Goal: Find specific page/section: Find specific page/section

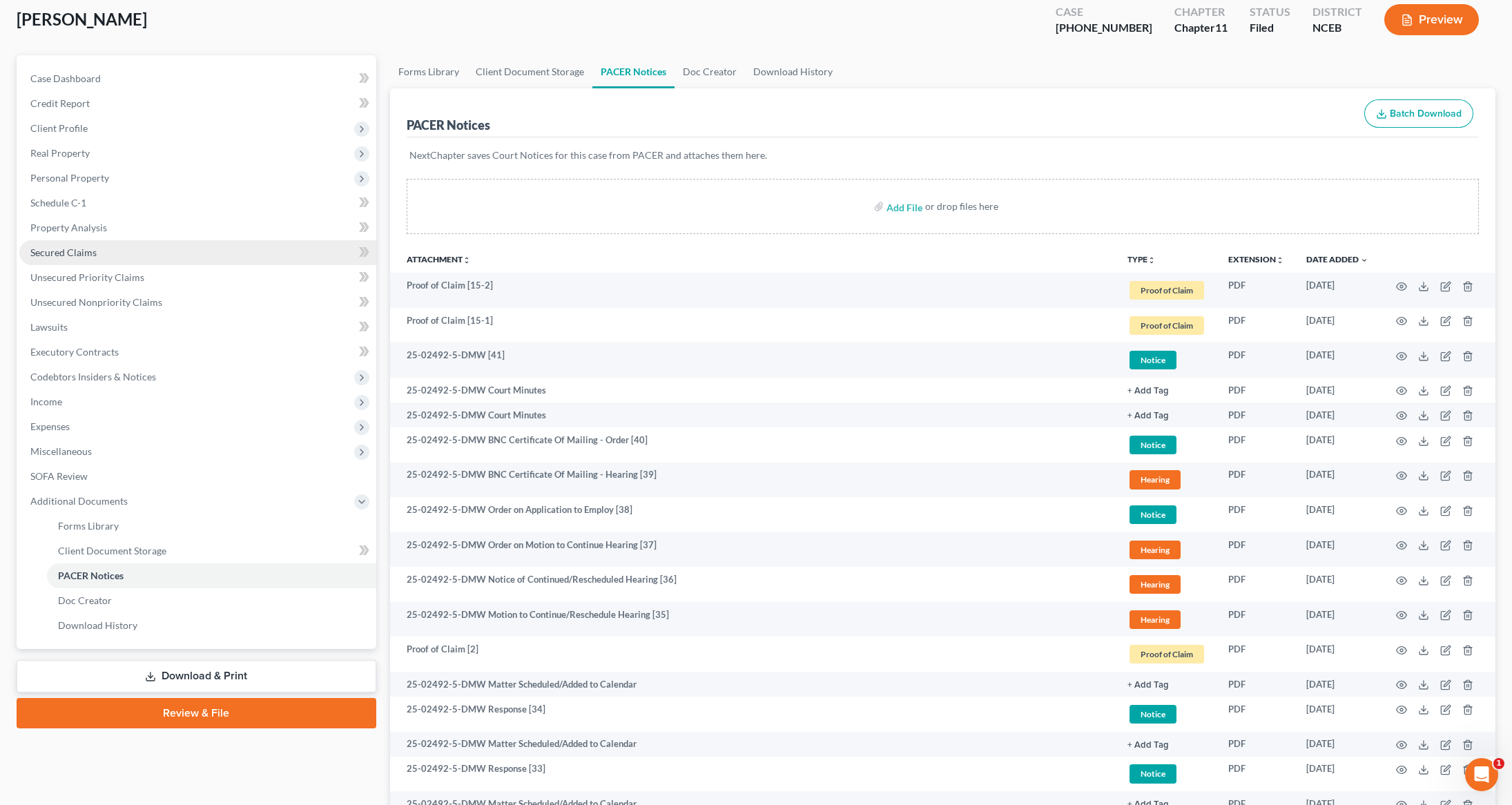
click at [87, 247] on span "Secured Claims" at bounding box center [64, 252] width 67 height 11
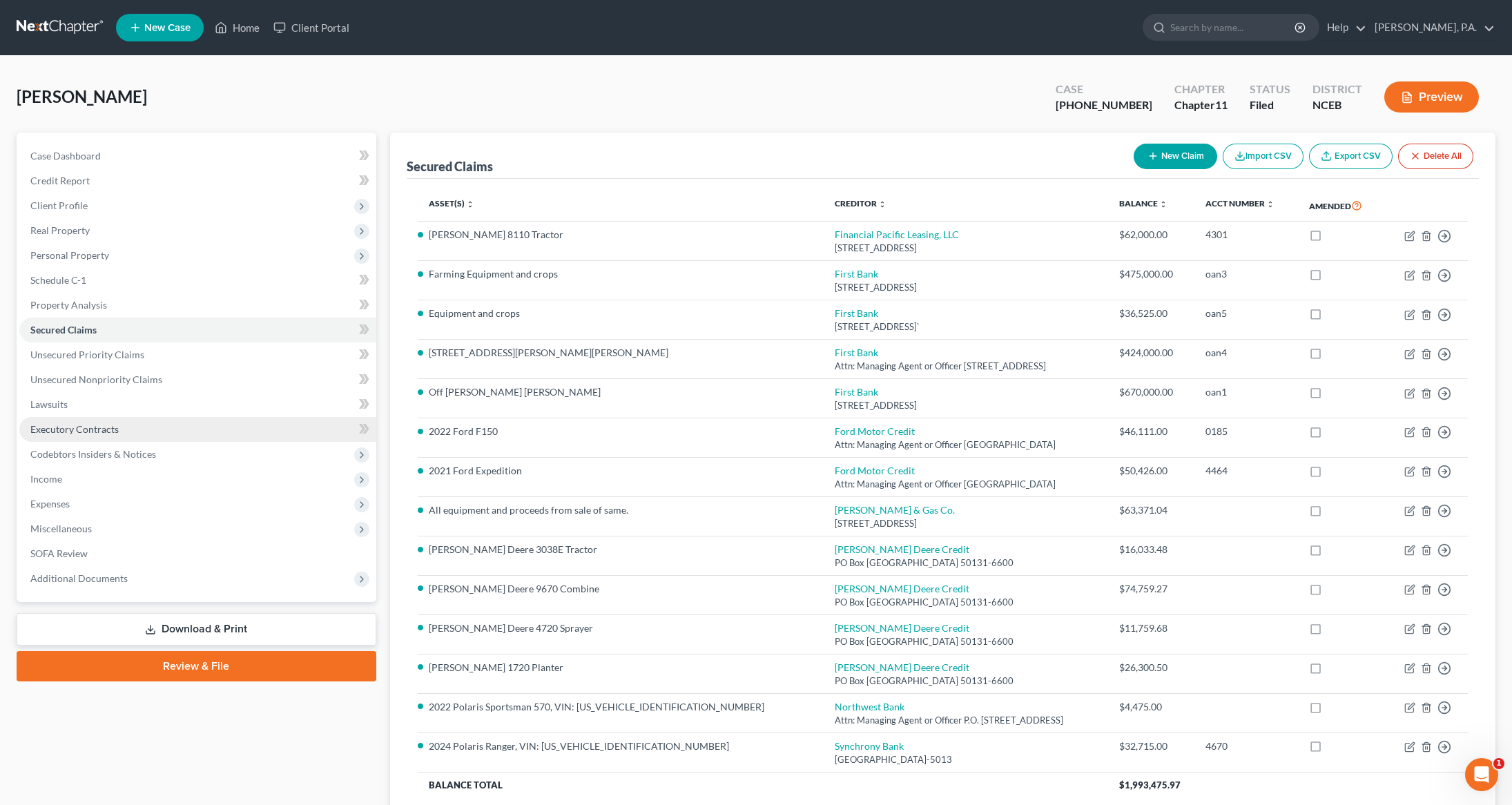
click at [64, 428] on span "Executory Contracts" at bounding box center [74, 429] width 88 height 11
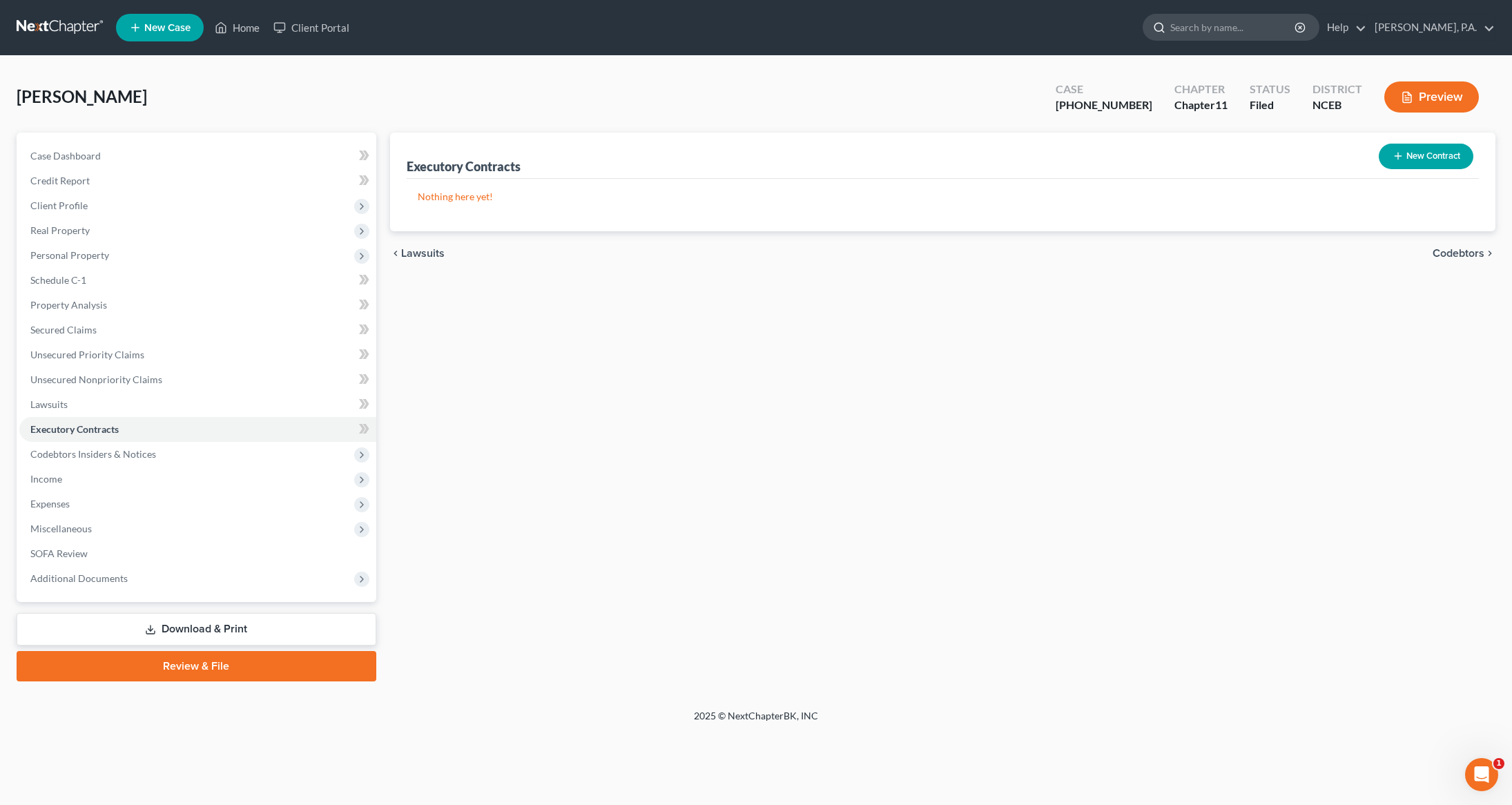
click at [1259, 30] on input "search" at bounding box center [1233, 27] width 127 height 26
type input "[PERSON_NAME]"
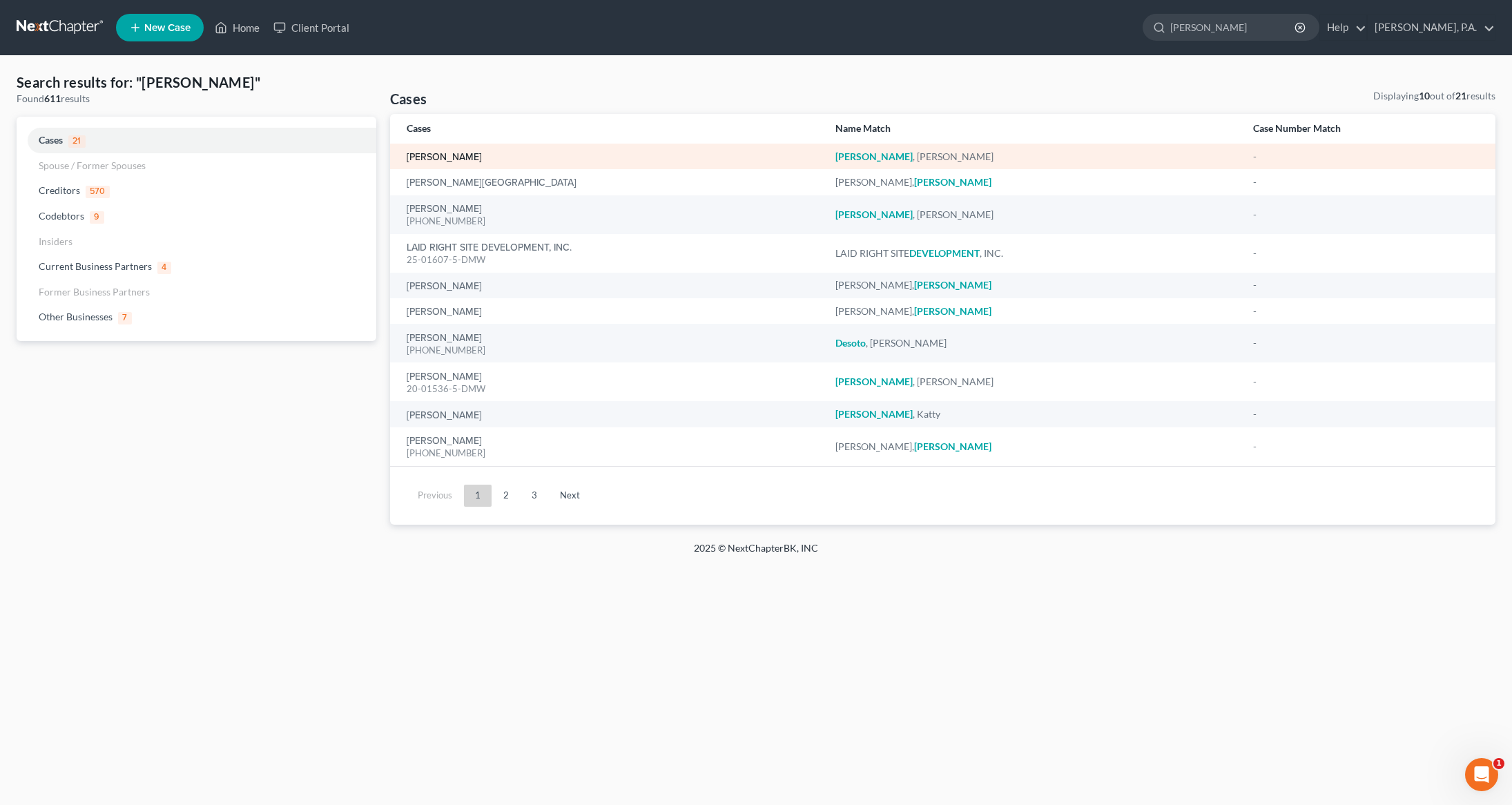
click at [459, 154] on link "[PERSON_NAME]" at bounding box center [443, 157] width 75 height 10
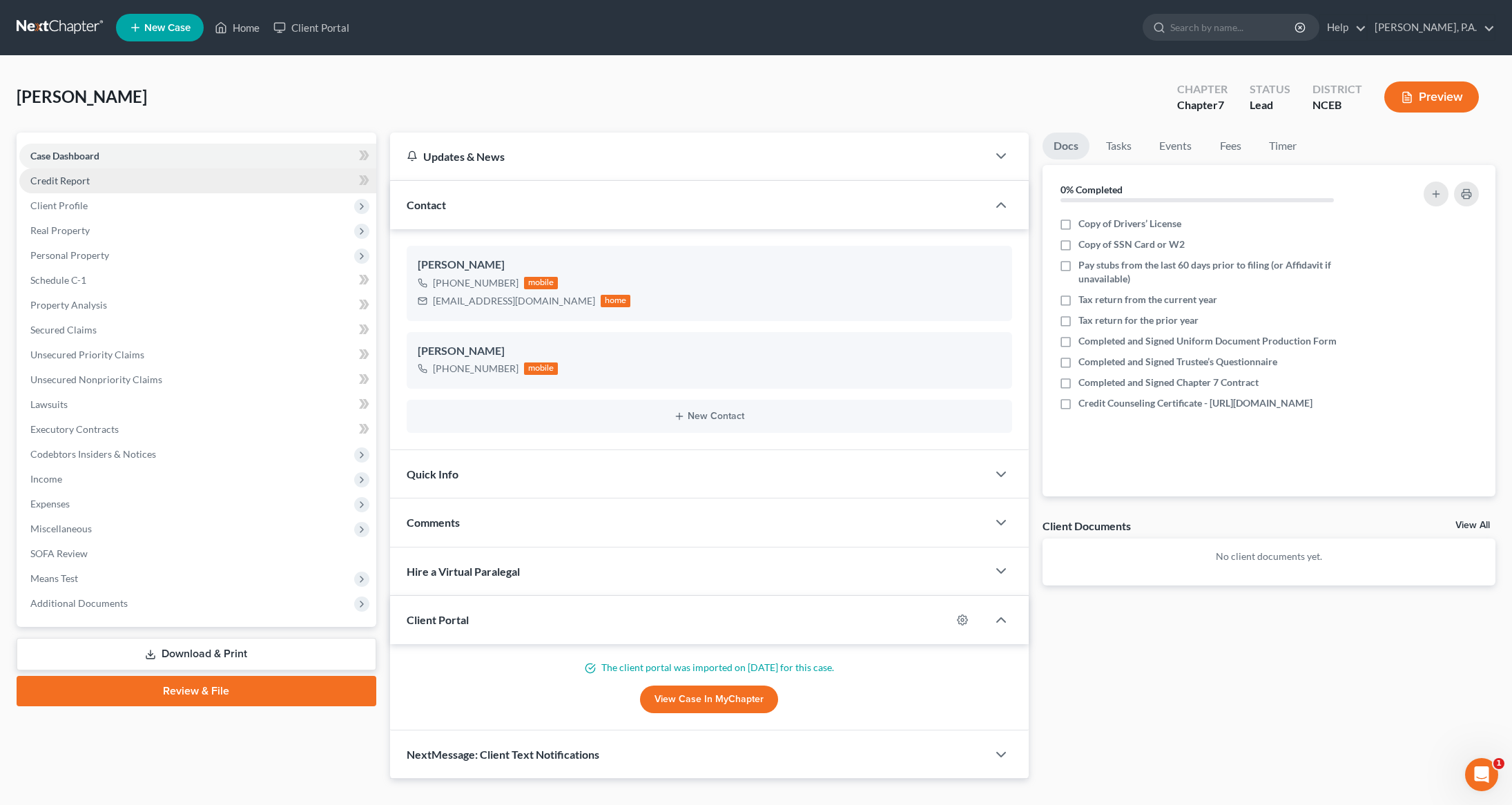
click at [65, 183] on span "Credit Report" at bounding box center [60, 181] width 59 height 11
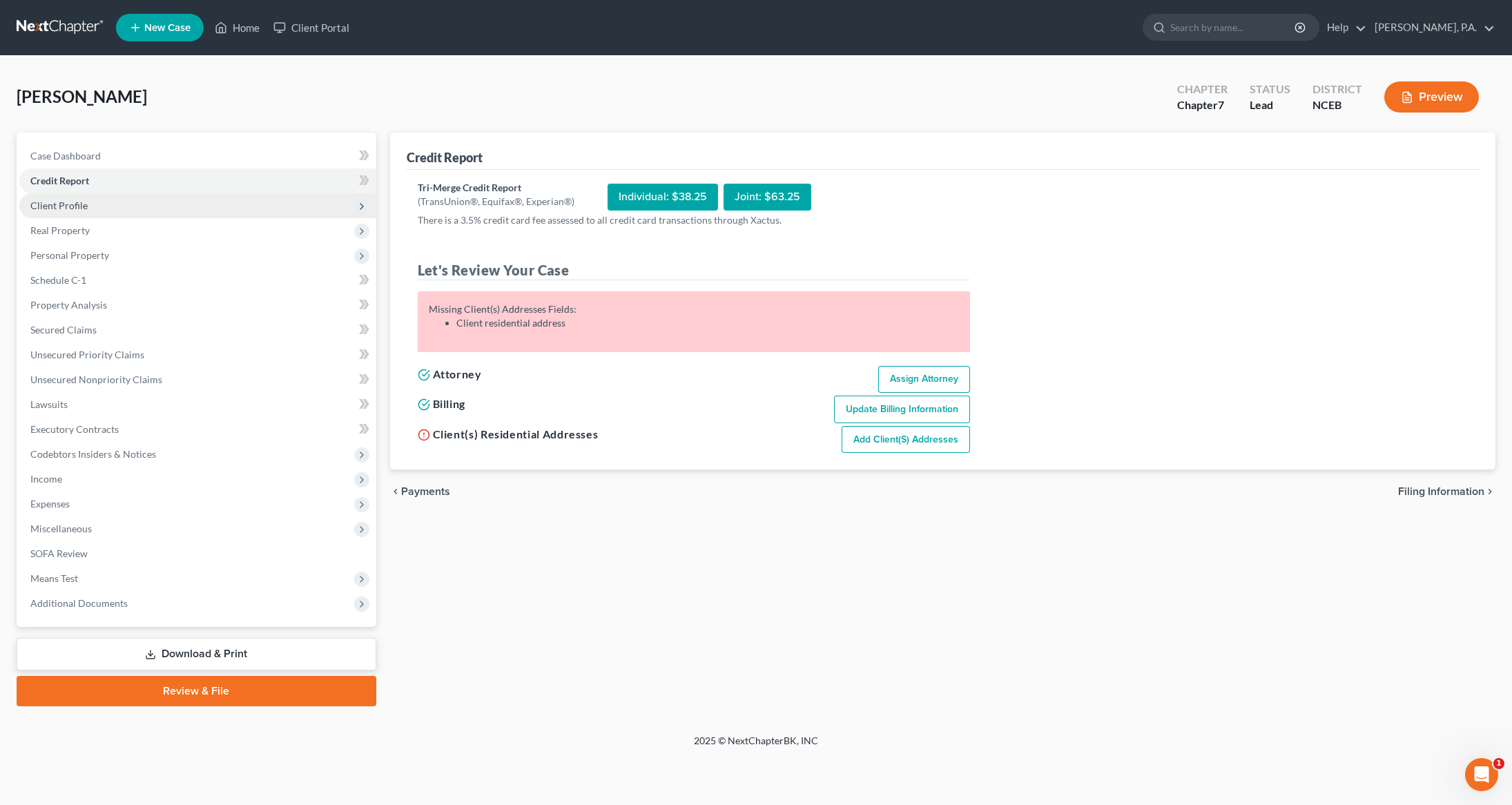
click at [64, 205] on span "Client Profile" at bounding box center [59, 206] width 57 height 11
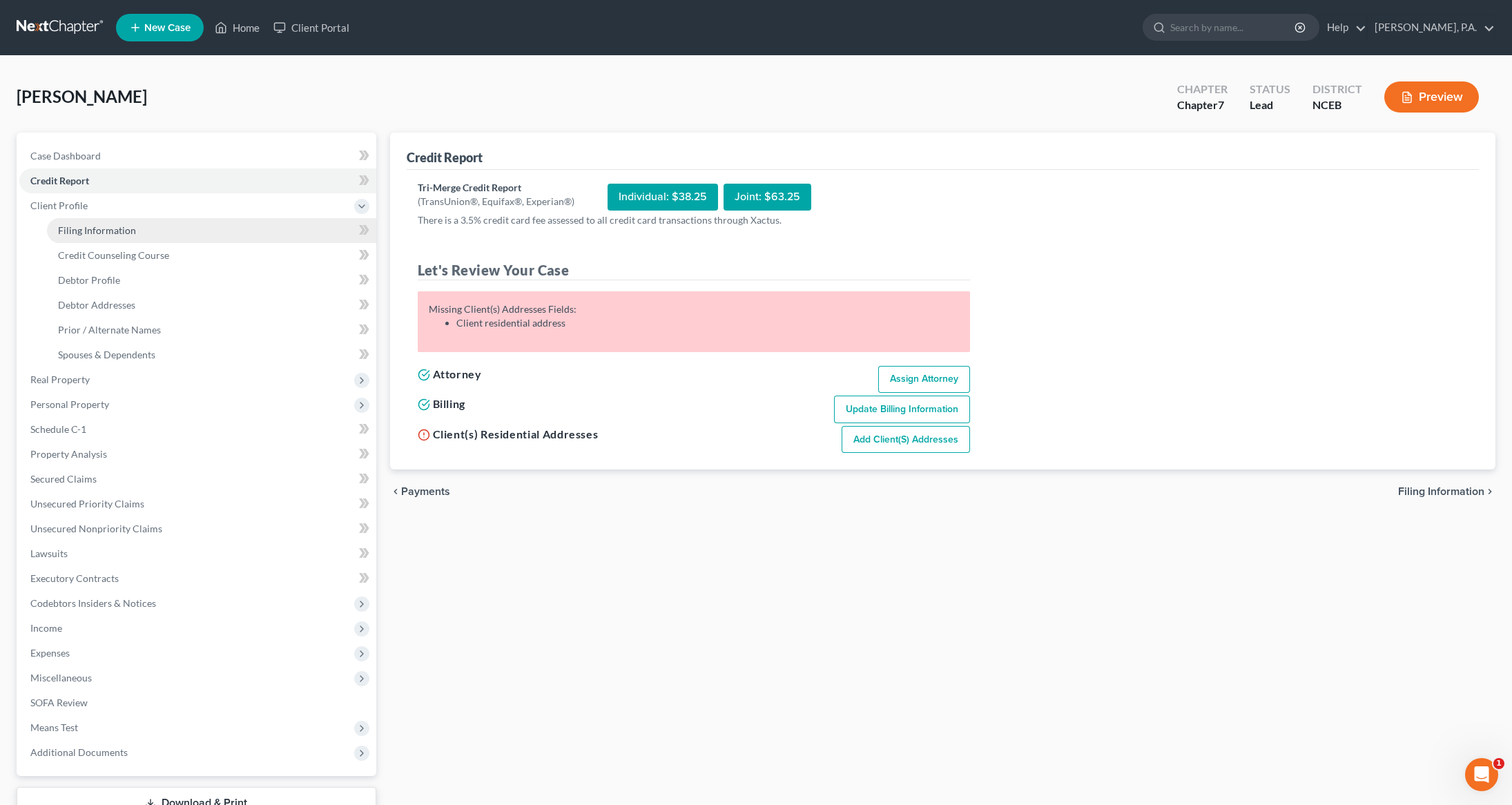
click at [108, 231] on span "Filing Information" at bounding box center [97, 230] width 78 height 11
select select "1"
select select "0"
select select "57"
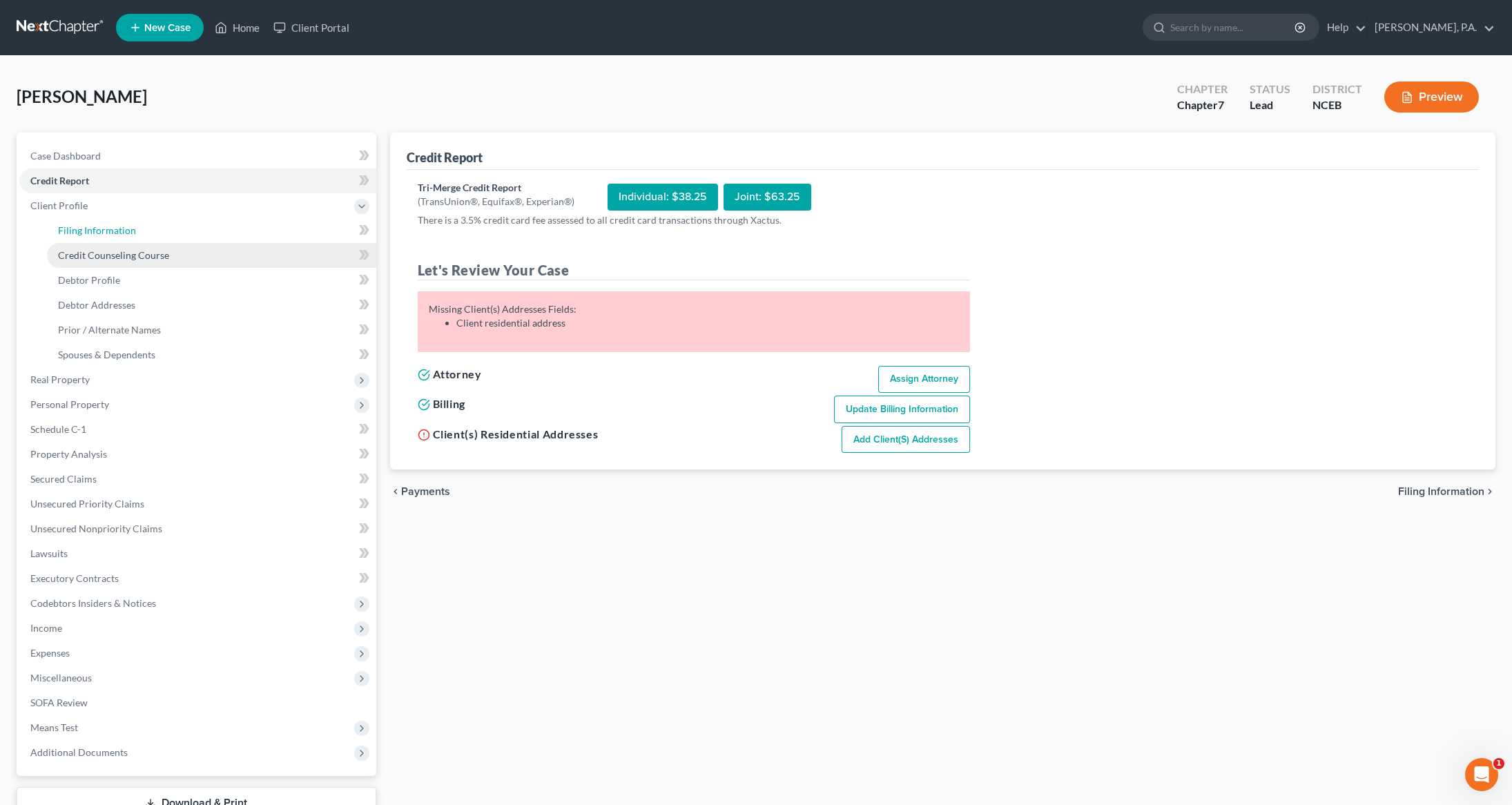
select select "0"
select select "28"
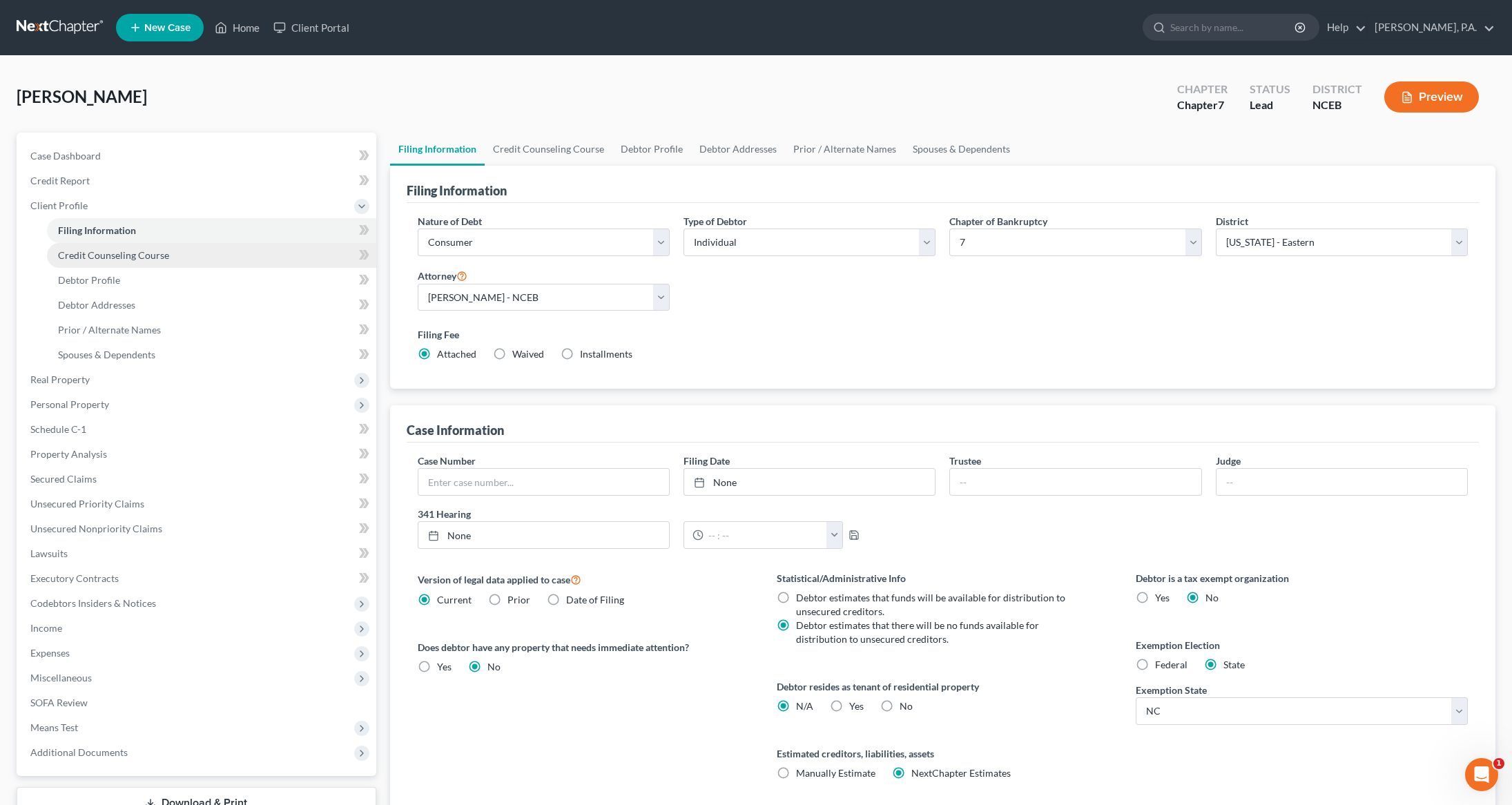
click at [110, 249] on span "Credit Counseling Course" at bounding box center [113, 255] width 111 height 11
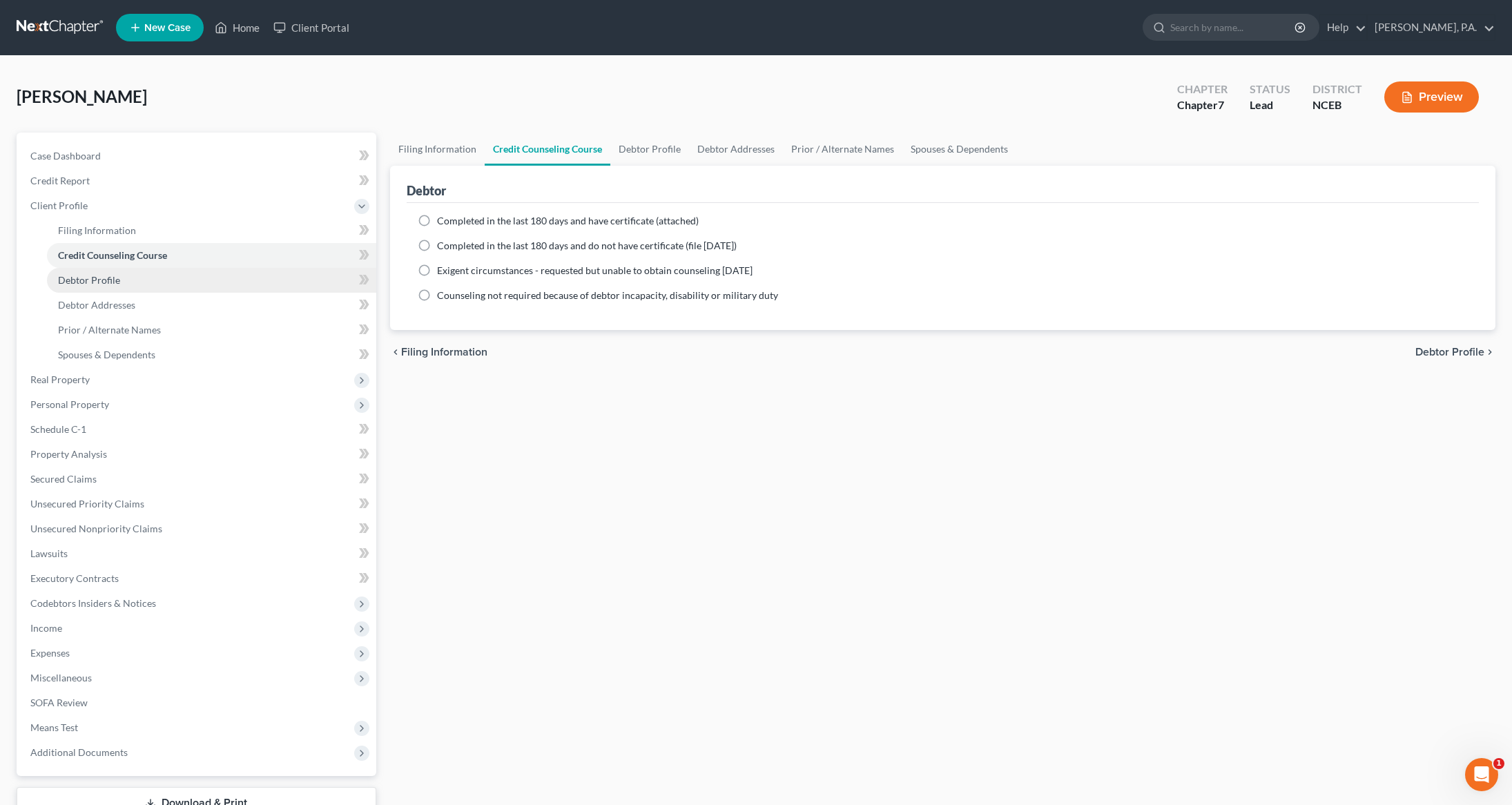
click at [105, 281] on span "Debtor Profile" at bounding box center [88, 280] width 62 height 11
select select "0"
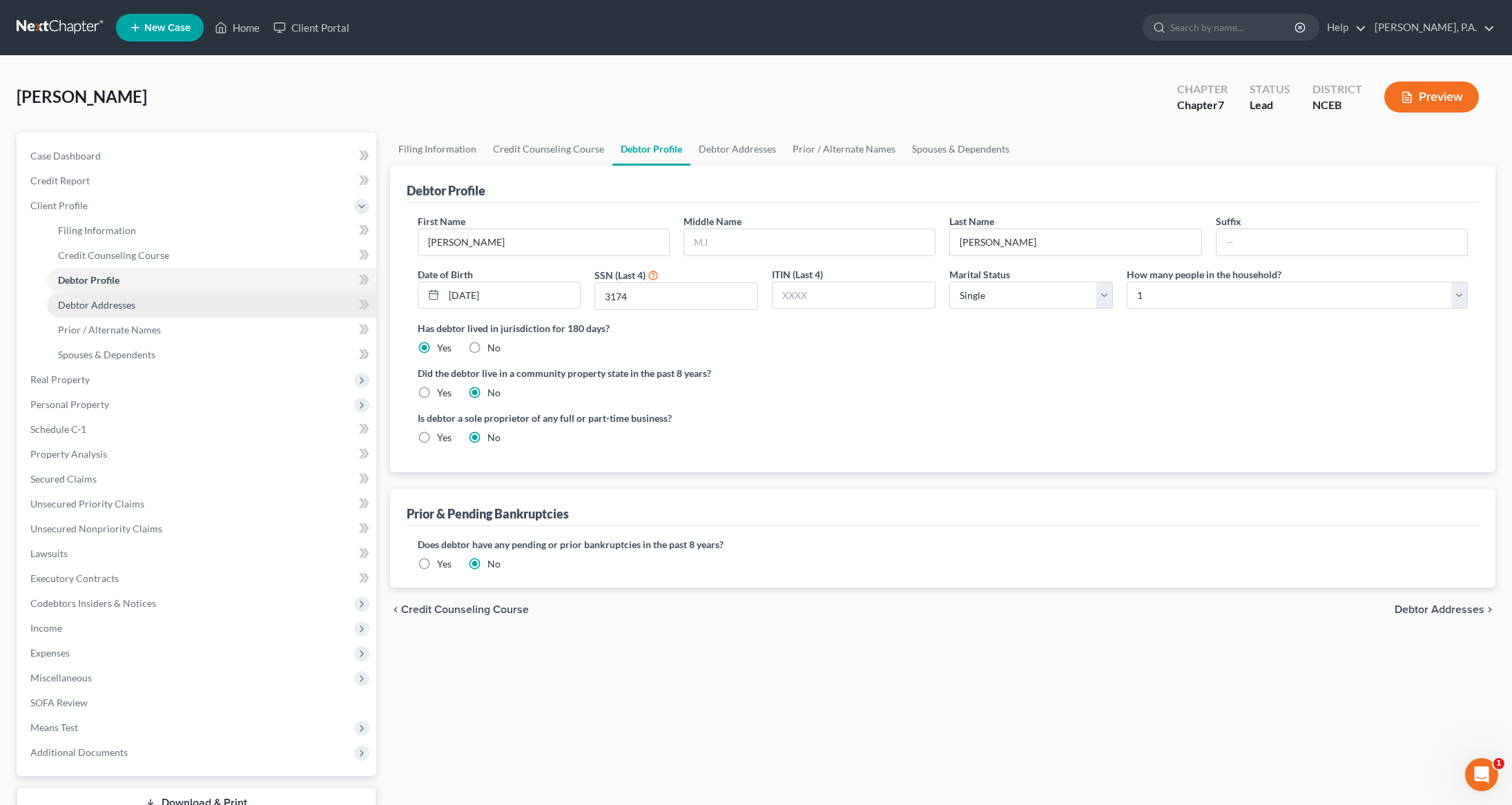
click at [104, 306] on span "Debtor Addresses" at bounding box center [96, 304] width 77 height 11
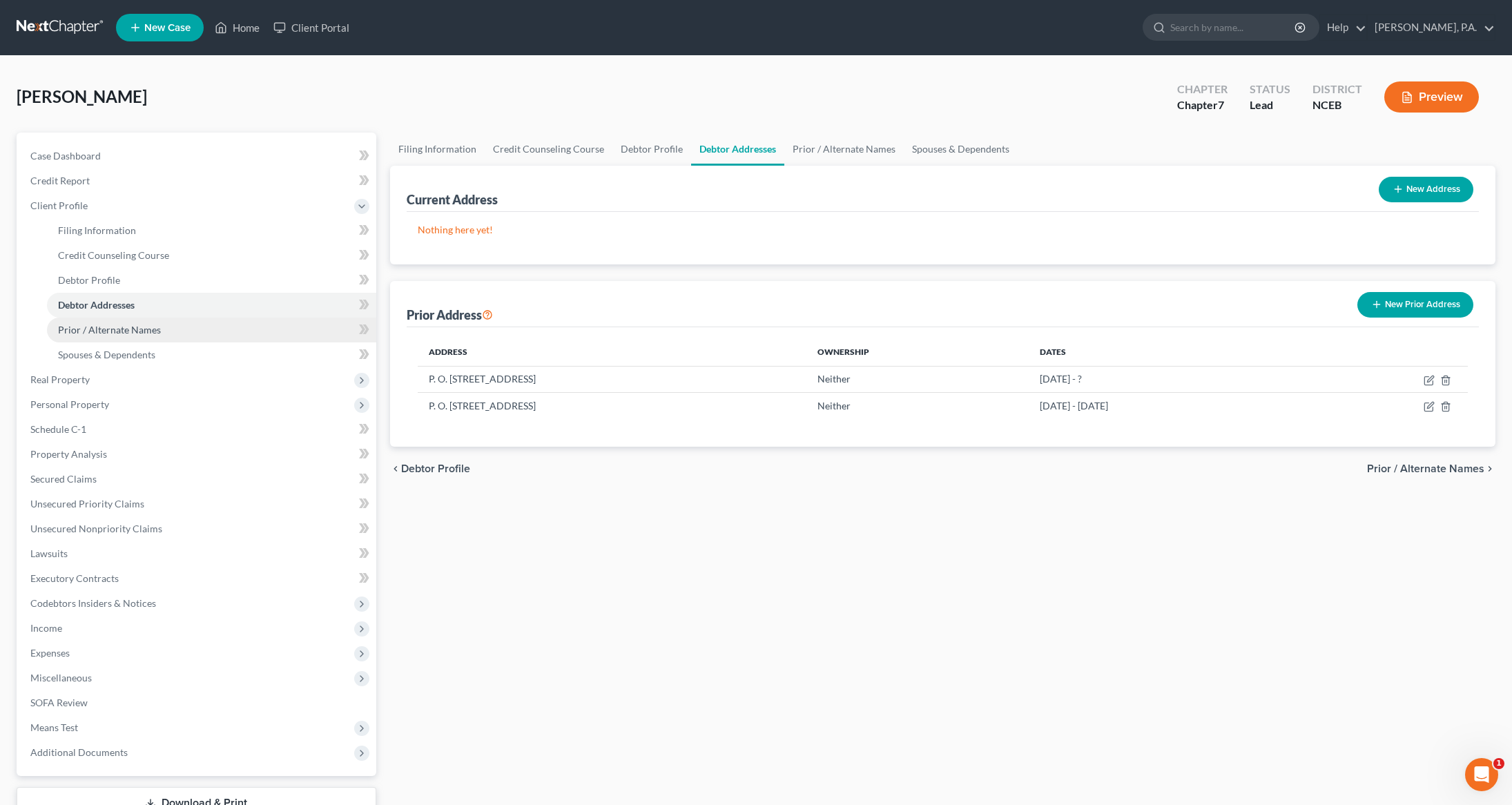
click at [112, 327] on span "Prior / Alternate Names" at bounding box center [109, 329] width 103 height 11
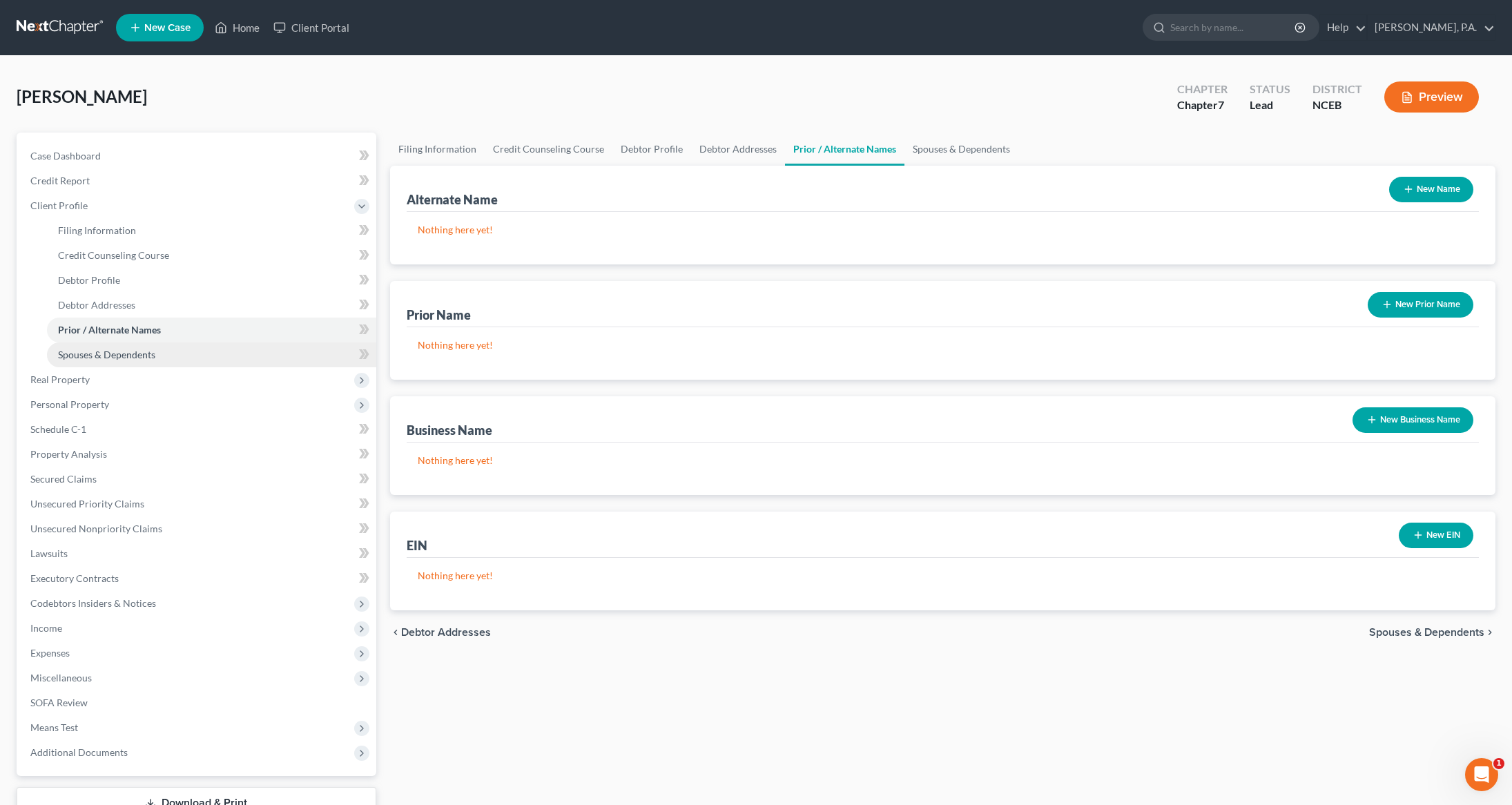
click at [106, 358] on span "Spouses & Dependents" at bounding box center [107, 354] width 97 height 11
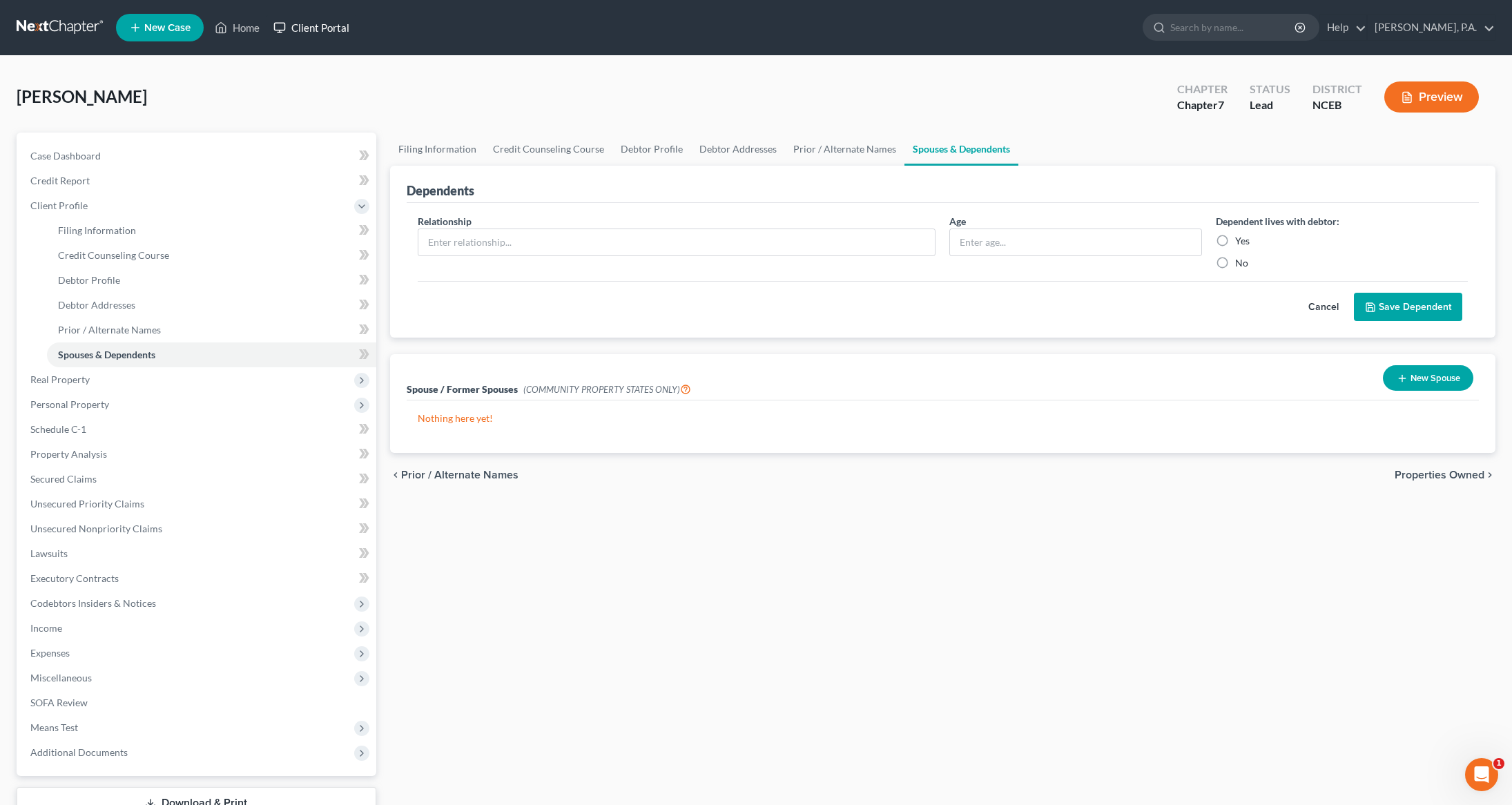
click at [335, 35] on link "Client Portal" at bounding box center [311, 28] width 89 height 25
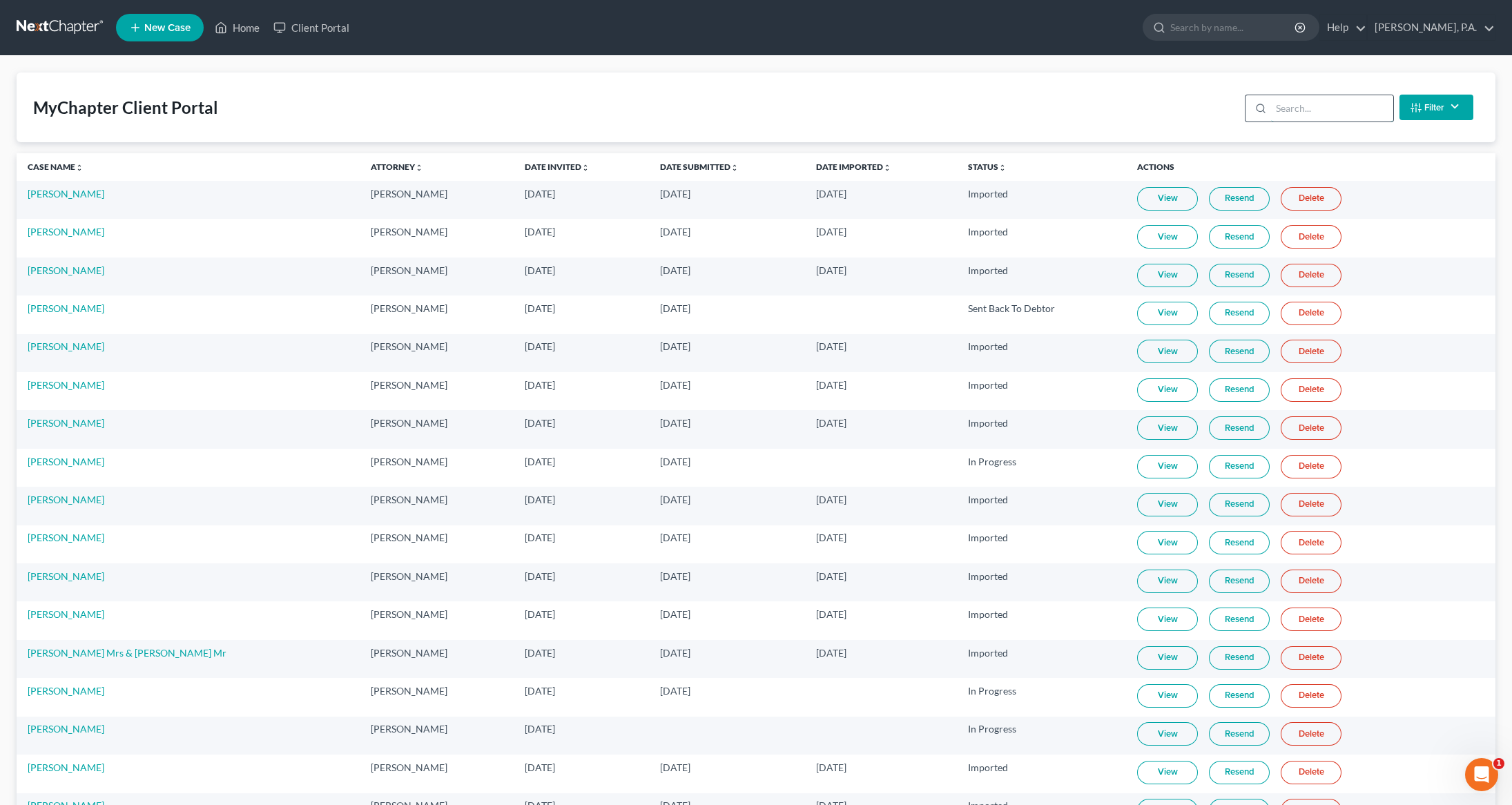
click at [1319, 115] on input "search" at bounding box center [1332, 108] width 122 height 27
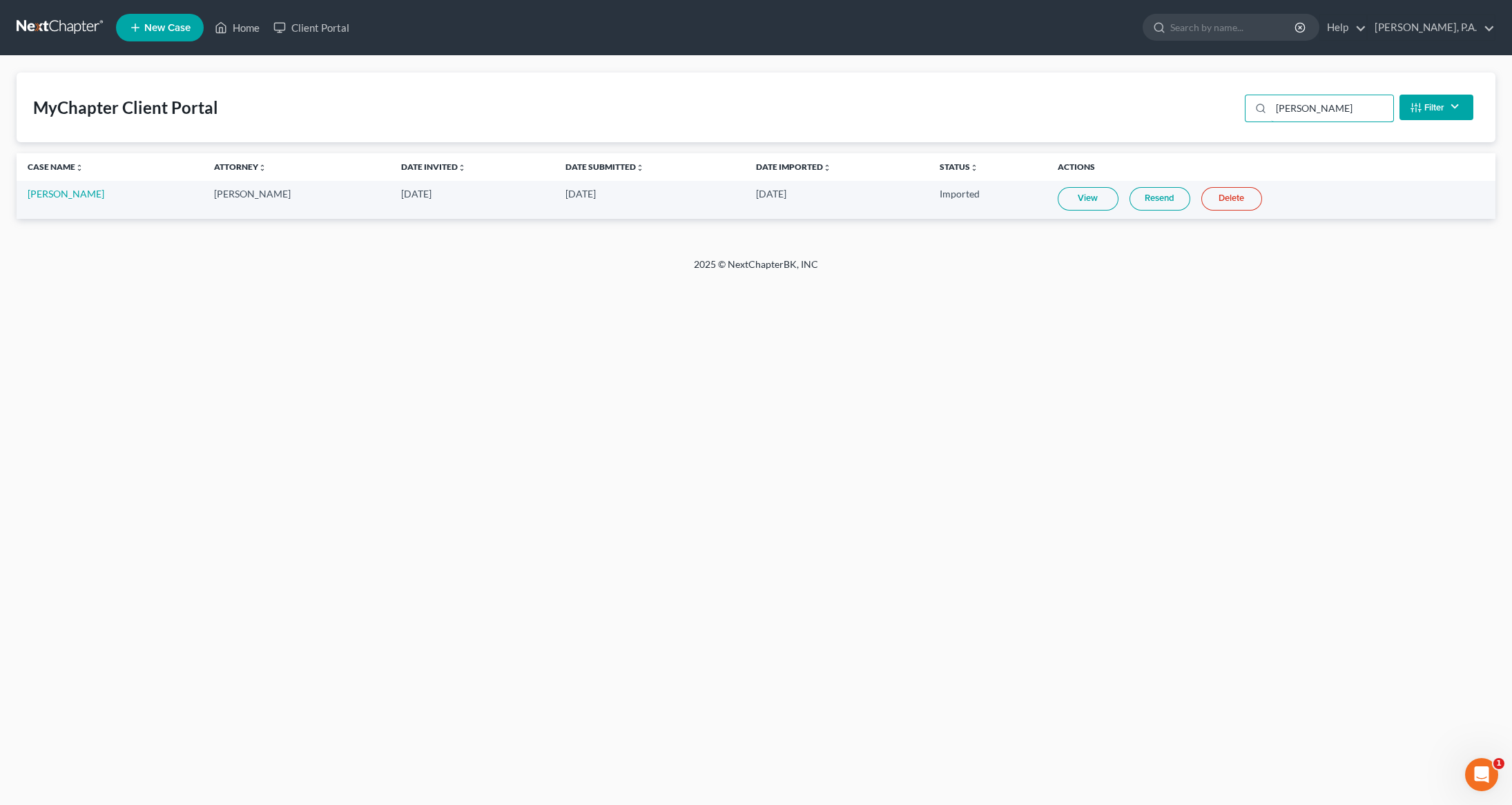
type input "[PERSON_NAME]"
click at [1072, 202] on link "View" at bounding box center [1088, 199] width 61 height 24
click at [73, 190] on link "[PERSON_NAME]" at bounding box center [66, 193] width 77 height 11
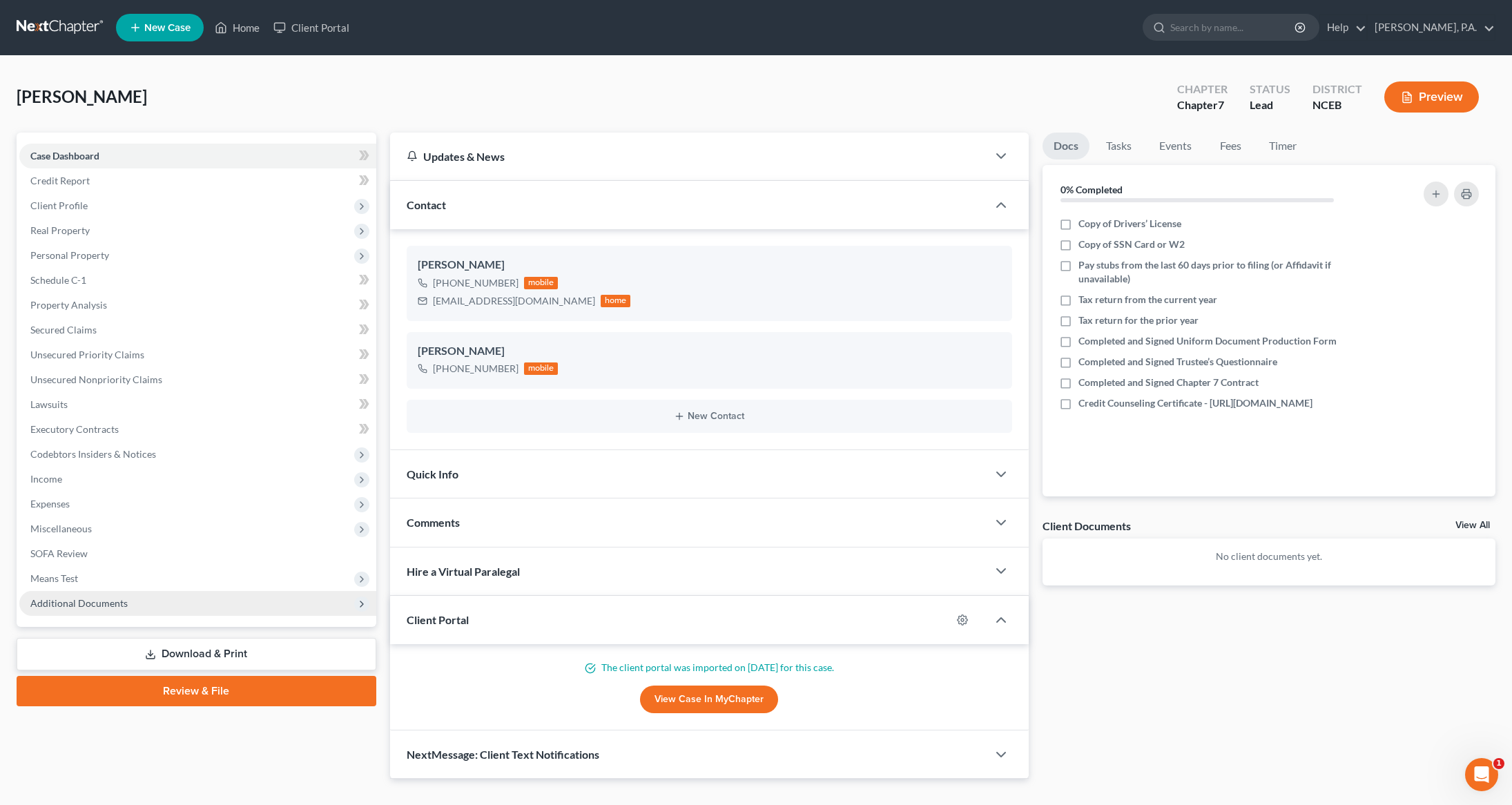
click at [92, 605] on span "Additional Documents" at bounding box center [79, 603] width 97 height 11
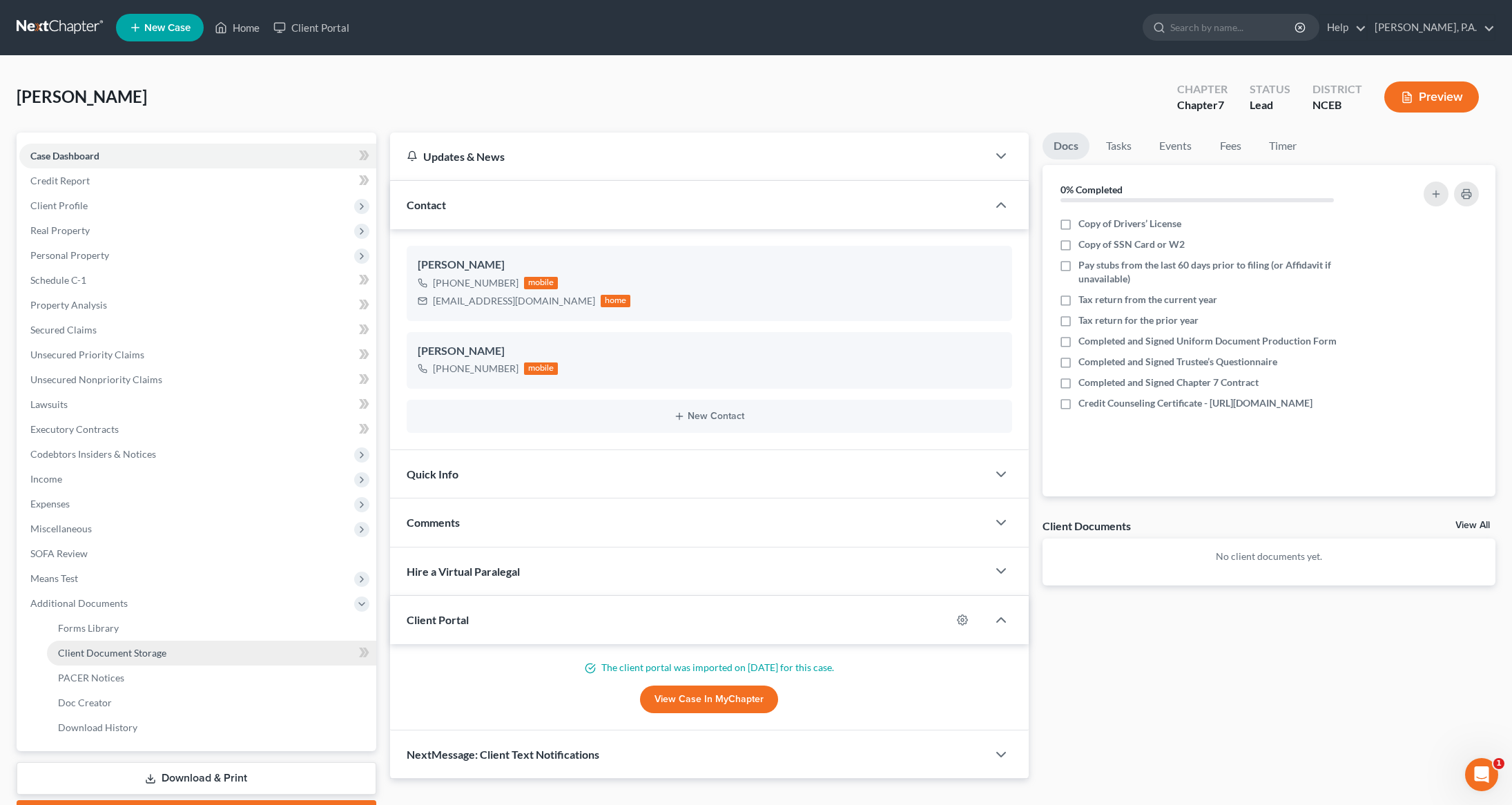
click at [94, 650] on span "Client Document Storage" at bounding box center [112, 653] width 108 height 11
